Goal: Information Seeking & Learning: Learn about a topic

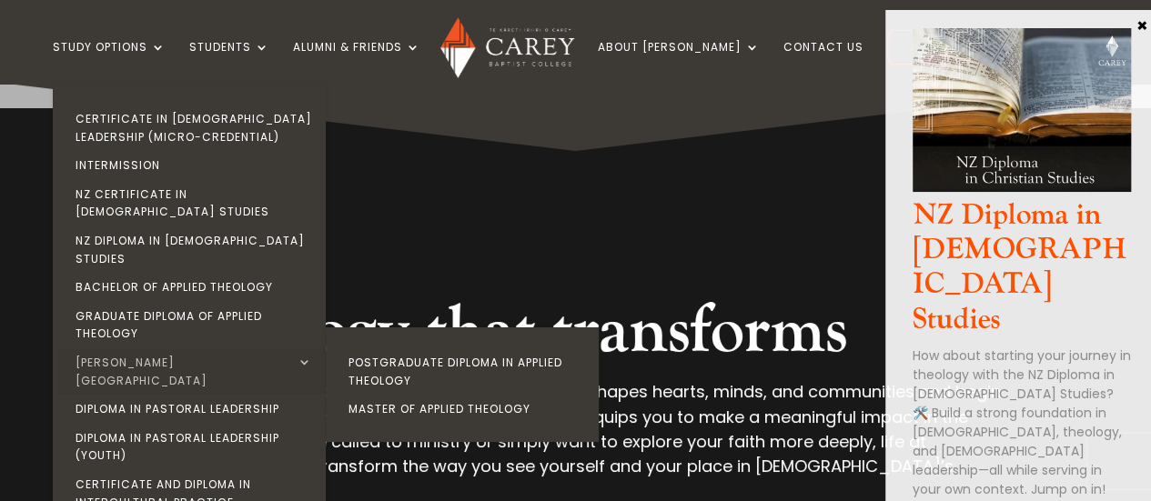
click at [176, 348] on link "[PERSON_NAME][GEOGRAPHIC_DATA]" at bounding box center [193, 371] width 273 height 46
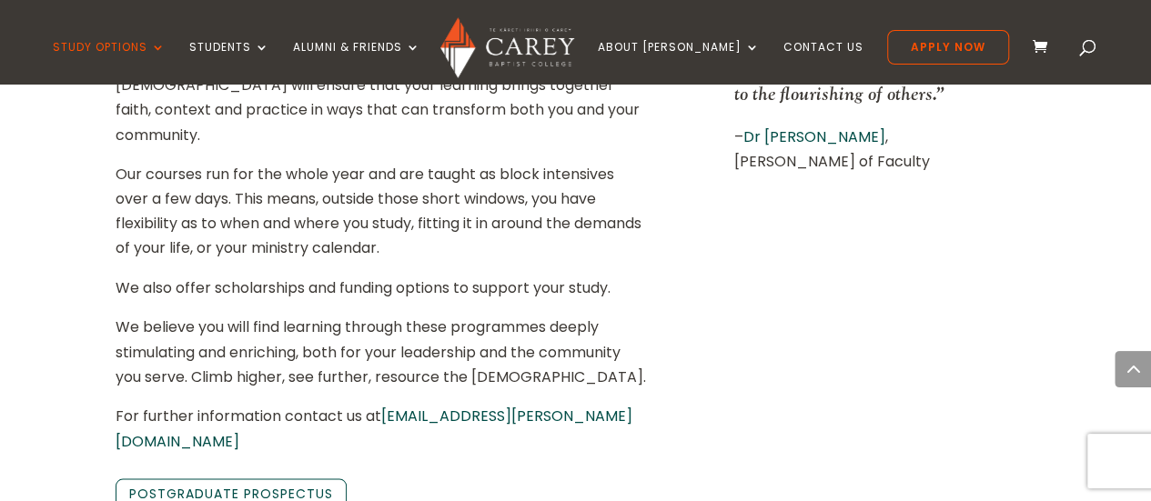
scroll to position [1377, 0]
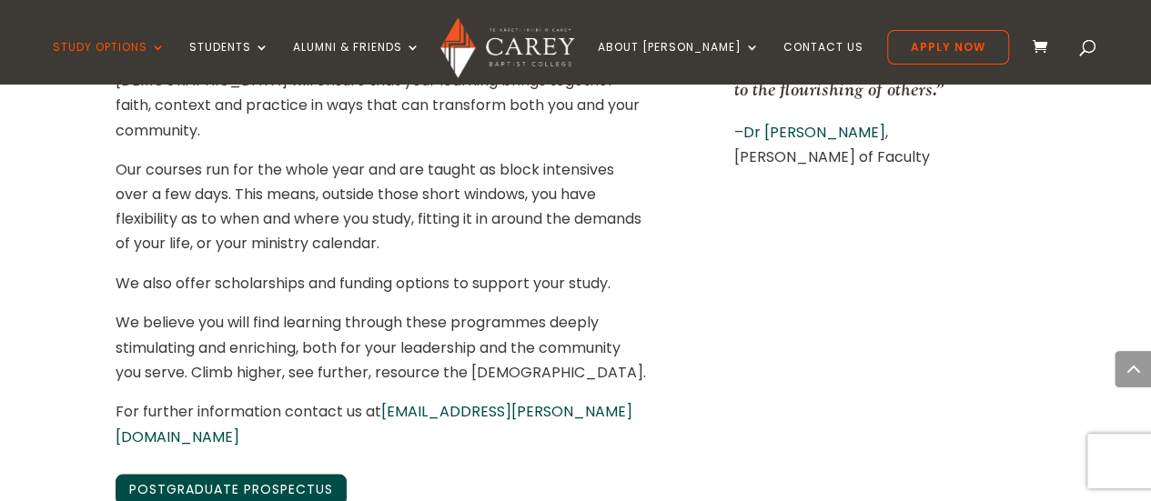
click at [284, 474] on link "Postgraduate Prospectus" at bounding box center [231, 489] width 231 height 31
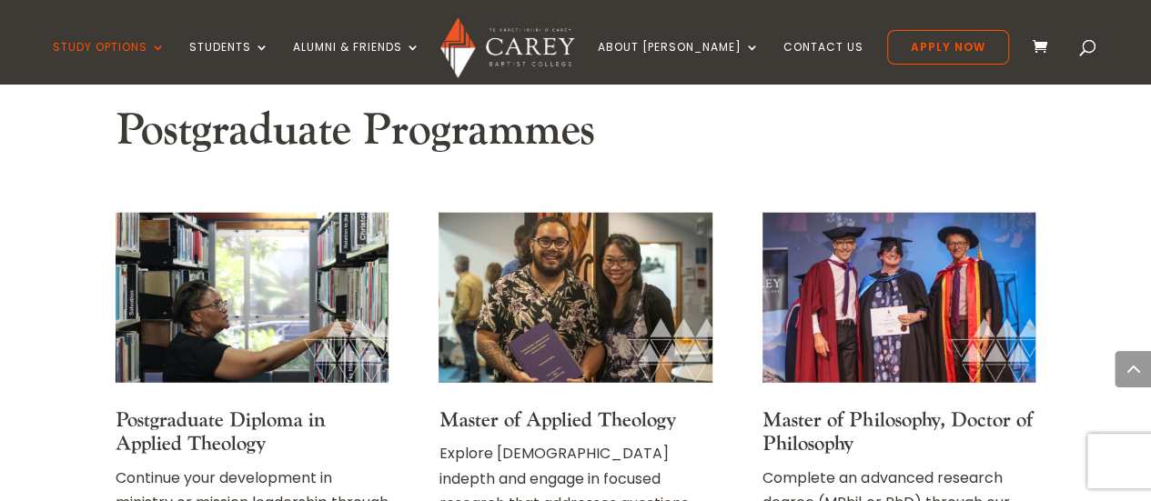
scroll to position [2298, 0]
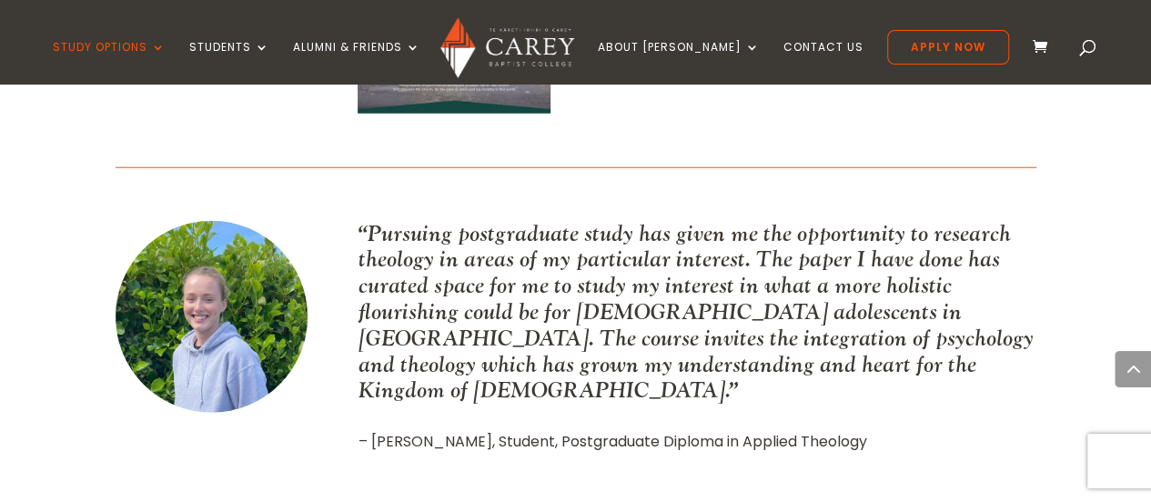
scroll to position [2427, 0]
